Goal: Obtain resource: Obtain resource

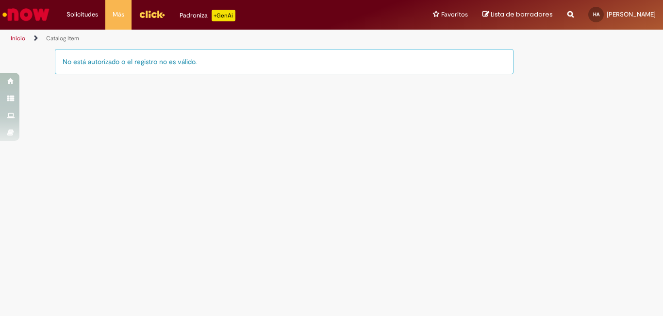
click at [79, 60] on div "No está autorizado o el registro no es válido." at bounding box center [284, 61] width 458 height 25
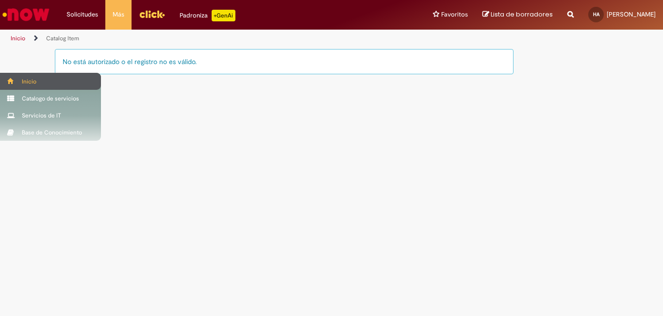
click at [9, 79] on span at bounding box center [10, 81] width 7 height 6
